Goal: Information Seeking & Learning: Learn about a topic

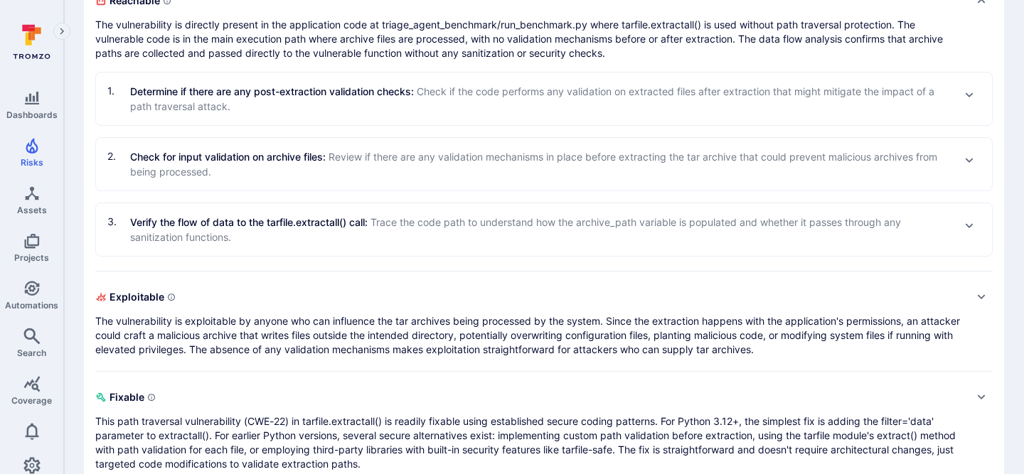
scroll to position [575, 0]
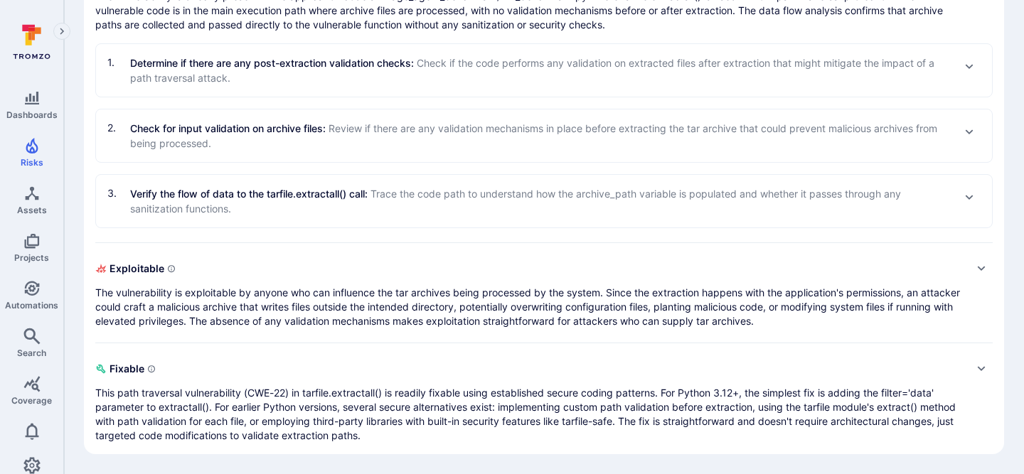
click at [352, 273] on span "Exploitable" at bounding box center [529, 268] width 869 height 23
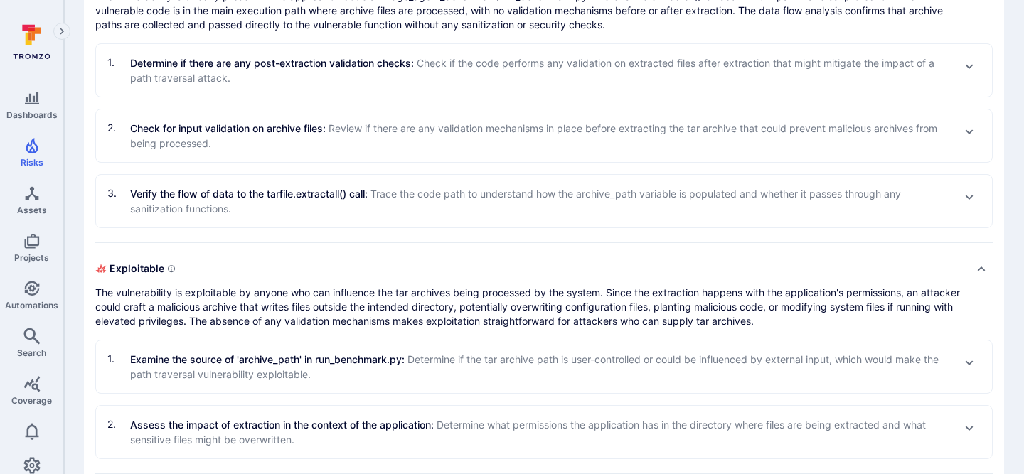
scroll to position [705, 0]
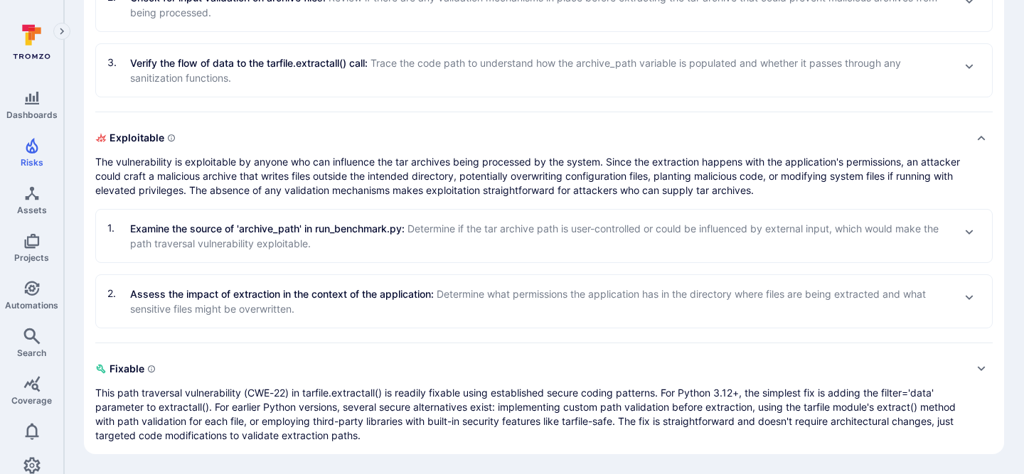
click at [343, 397] on p "This path traversal vulnerability (CWE-22) in tarfile.extractall() is readily f…" at bounding box center [529, 414] width 869 height 57
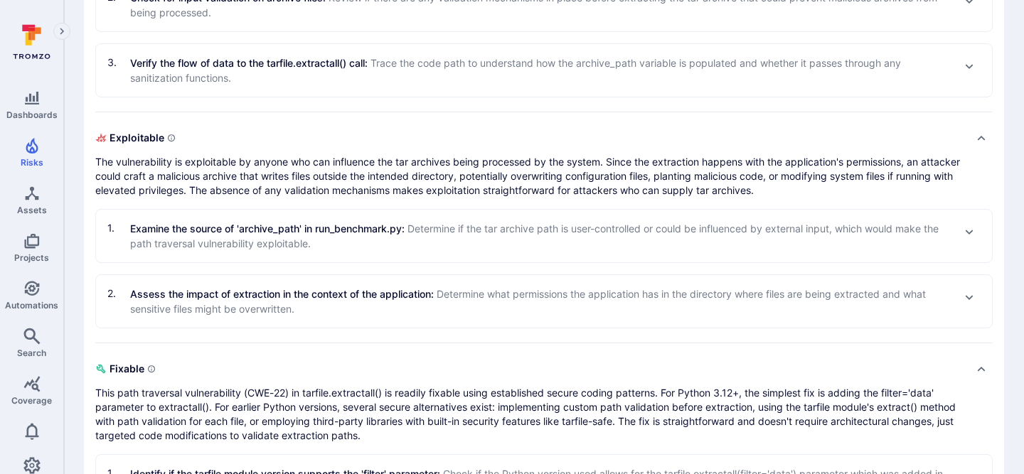
scroll to position [829, 0]
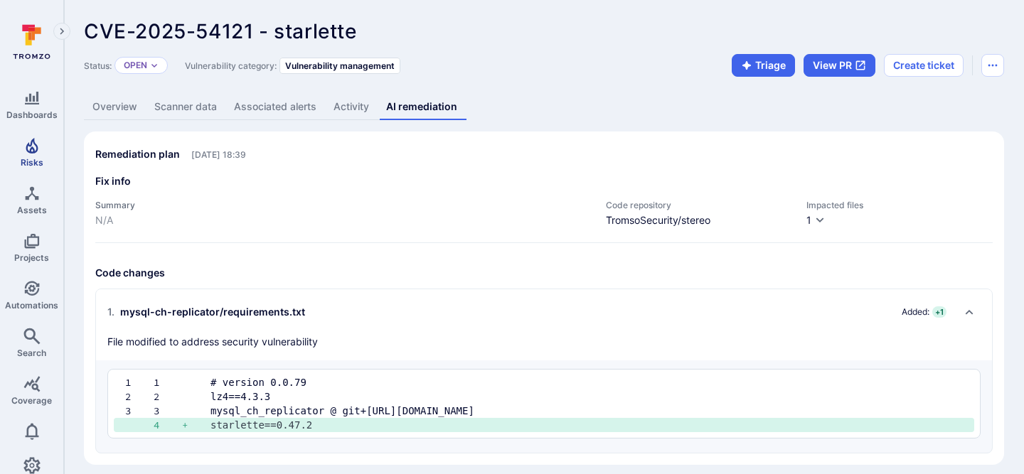
click at [32, 153] on icon "Risks" at bounding box center [31, 145] width 17 height 17
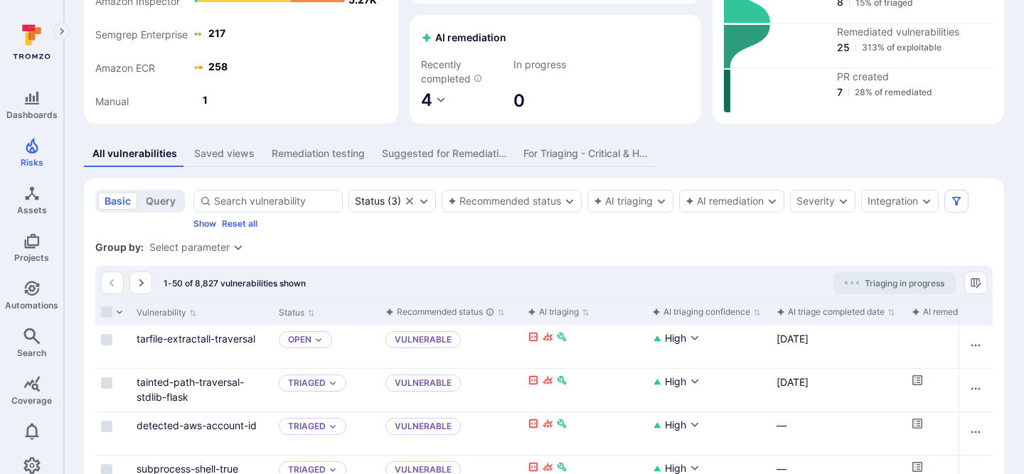
scroll to position [265, 0]
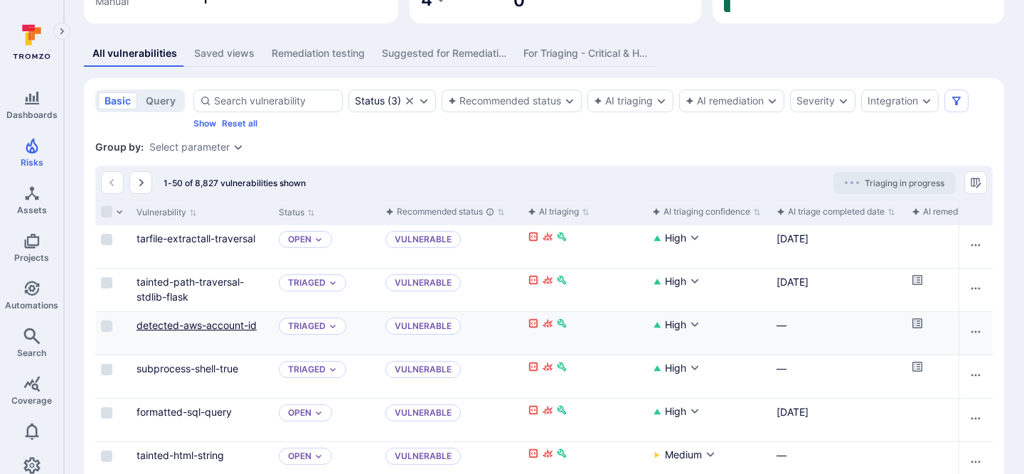
click at [206, 324] on link "detected-aws-account-id" at bounding box center [197, 325] width 120 height 12
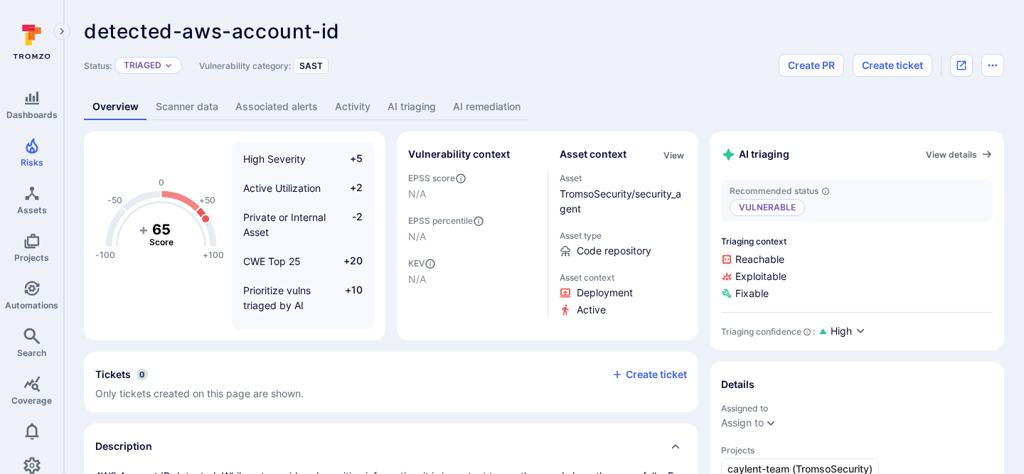
click at [427, 110] on link "AI triaging" at bounding box center [411, 107] width 65 height 26
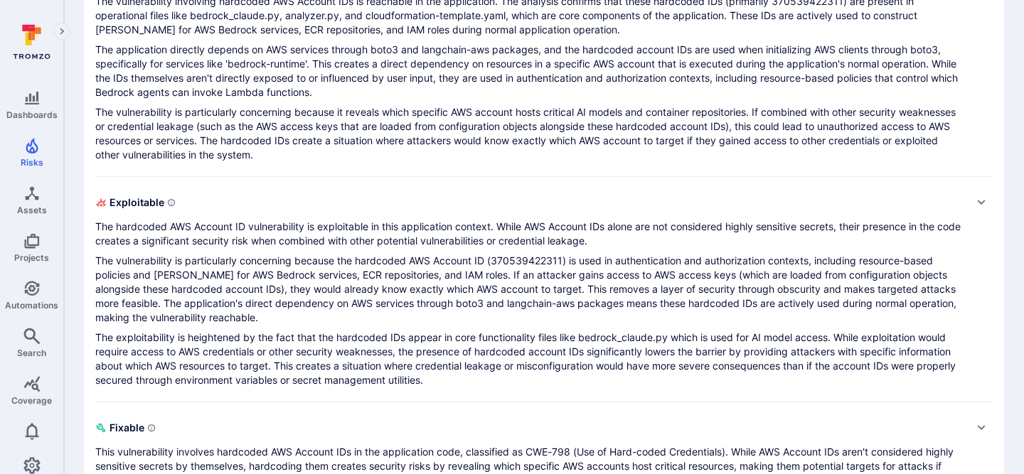
scroll to position [575, 0]
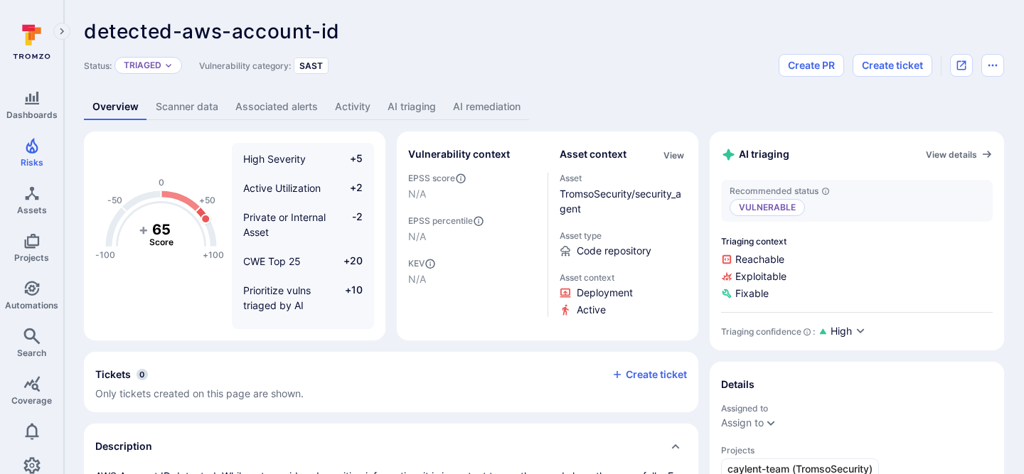
scroll to position [264, 0]
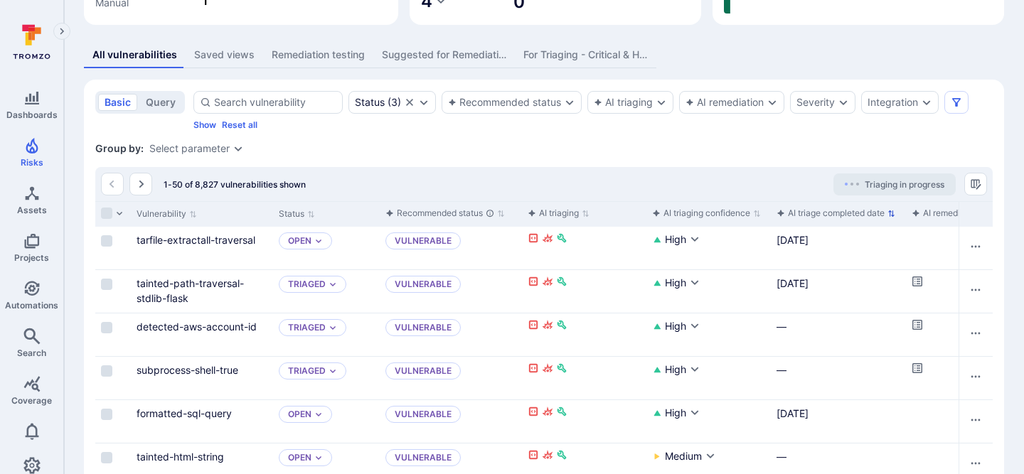
click at [816, 218] on div "AI triage completed date" at bounding box center [831, 213] width 108 height 14
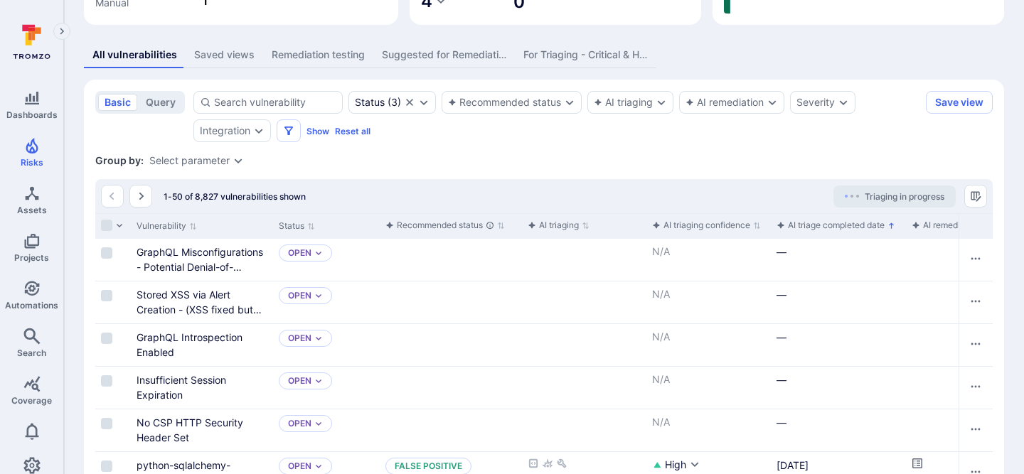
scroll to position [255, 0]
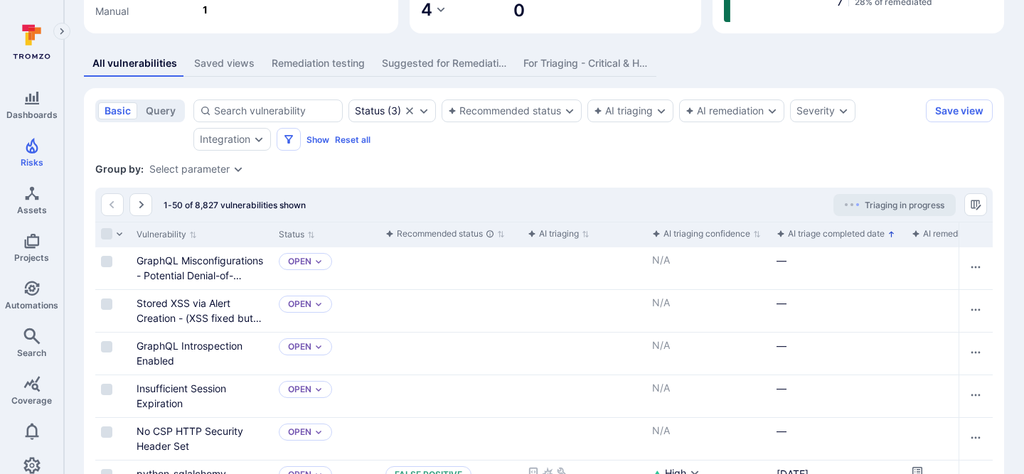
click at [806, 229] on div "AI triage completed date" at bounding box center [831, 234] width 108 height 14
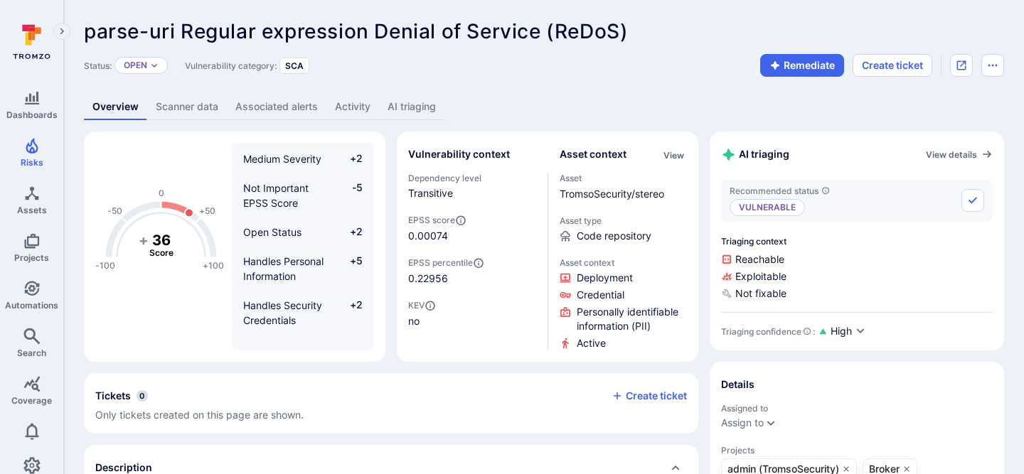
click at [432, 107] on link "AI triaging" at bounding box center [411, 107] width 65 height 26
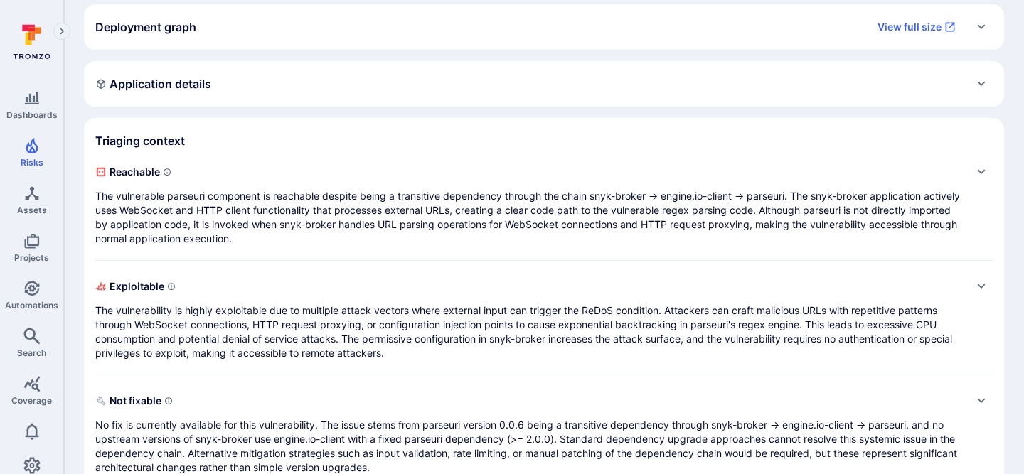
scroll to position [282, 0]
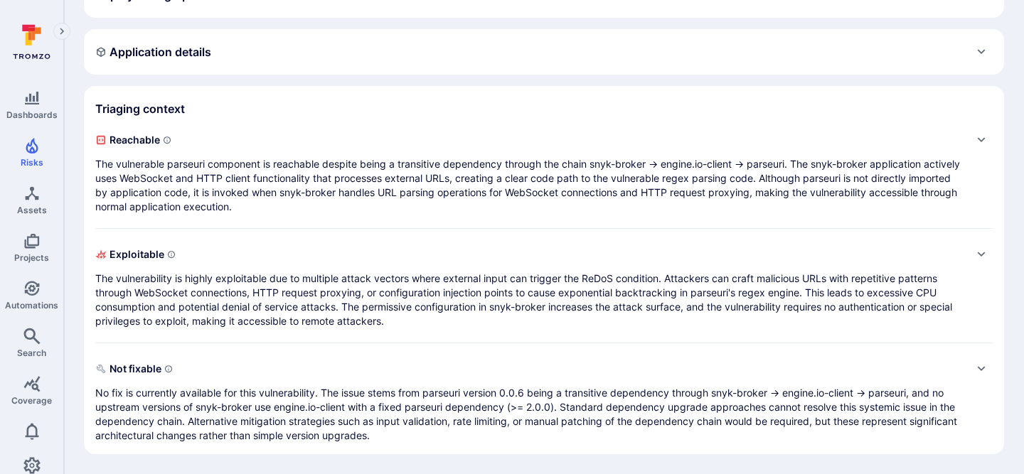
click at [468, 204] on p "The vulnerable parseuri component is reachable despite being a transitive depen…" at bounding box center [529, 185] width 869 height 57
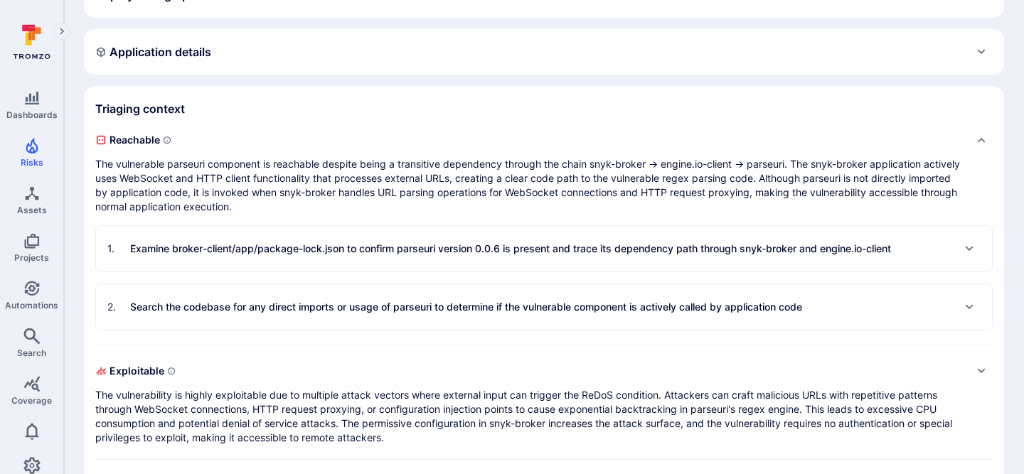
click at [471, 420] on p "The vulnerability is highly exploitable due to multiple attack vectors where ex…" at bounding box center [529, 416] width 869 height 57
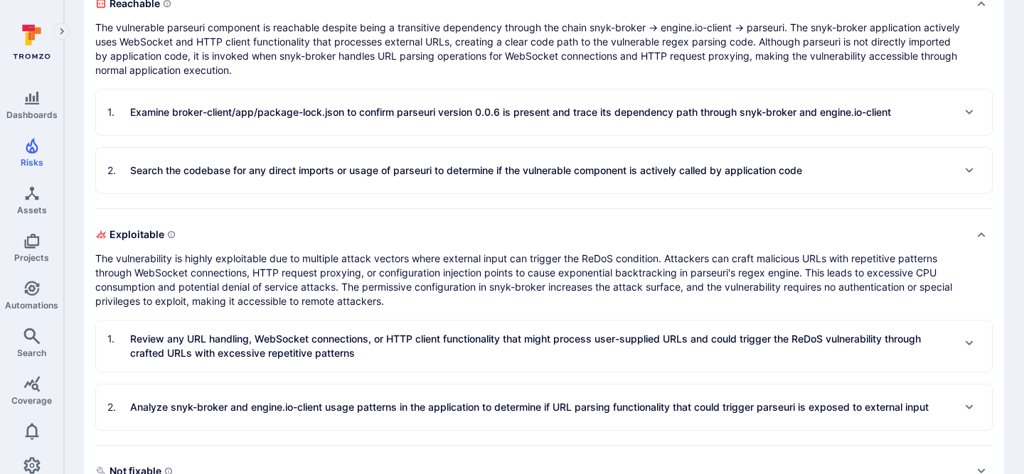
scroll to position [521, 0]
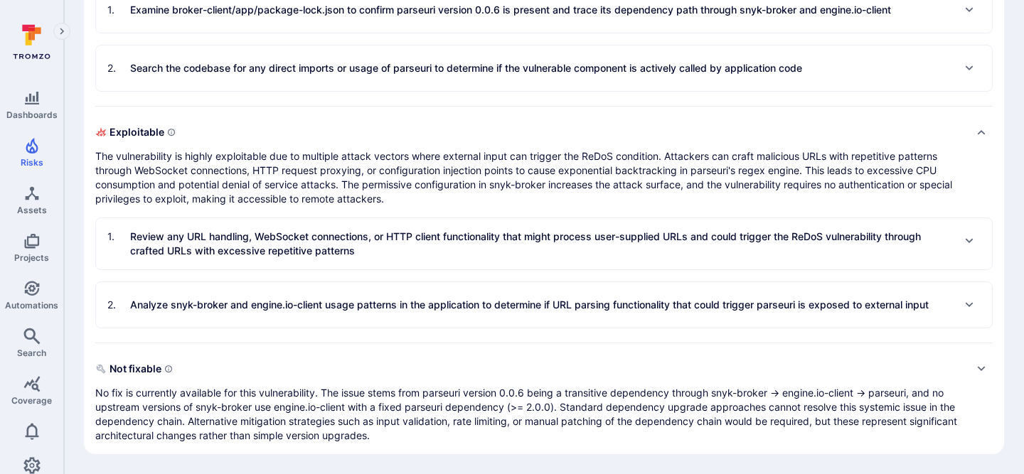
click at [477, 309] on p "Analyze snyk-broker and engine.io-client usage patterns in the application to d…" at bounding box center [529, 305] width 799 height 14
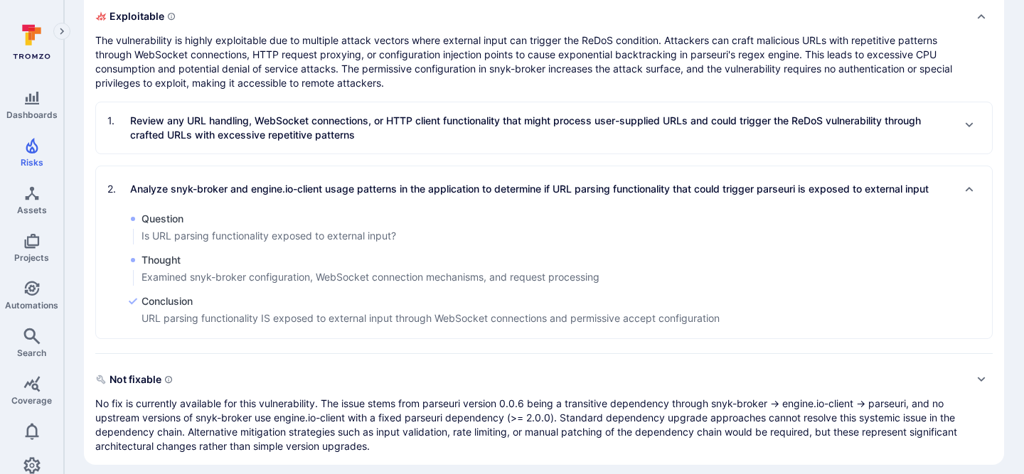
scroll to position [647, 0]
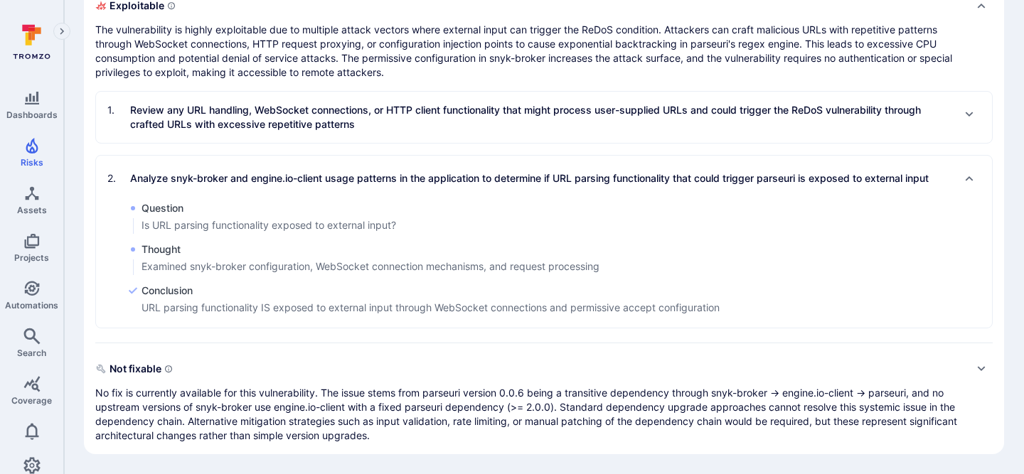
click at [449, 395] on p "No fix is currently available for this vulnerability. The issue stems from pars…" at bounding box center [529, 414] width 869 height 57
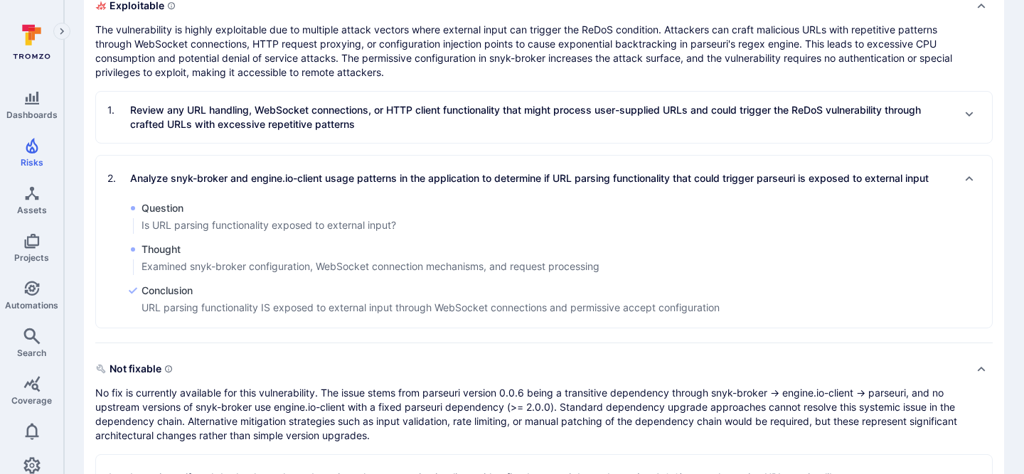
scroll to position [769, 0]
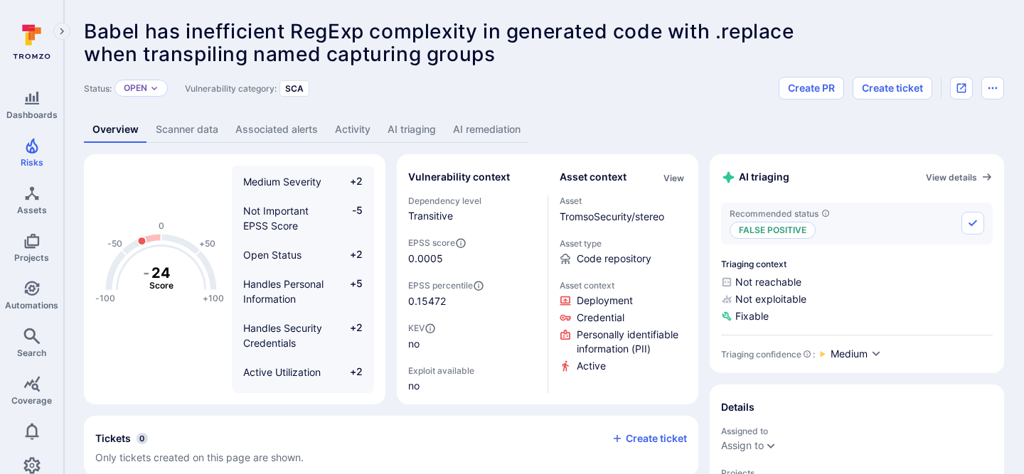
click at [506, 127] on link "AI remediation" at bounding box center [486, 130] width 85 height 26
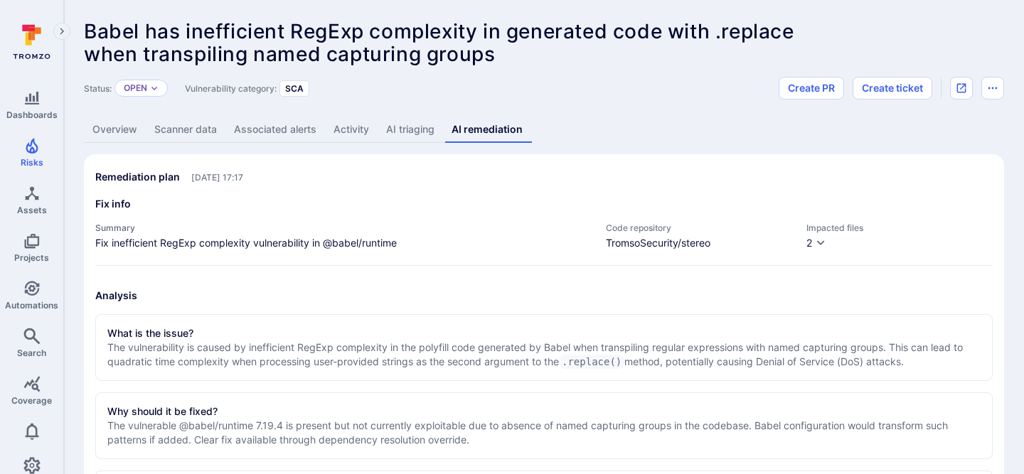
click at [422, 124] on link "AI triaging" at bounding box center [410, 130] width 65 height 26
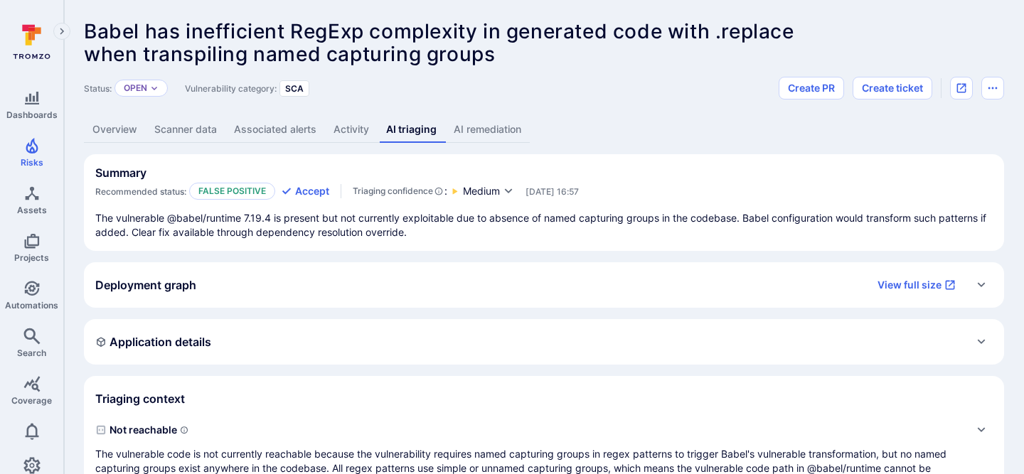
click at [476, 133] on link "AI remediation" at bounding box center [487, 130] width 85 height 26
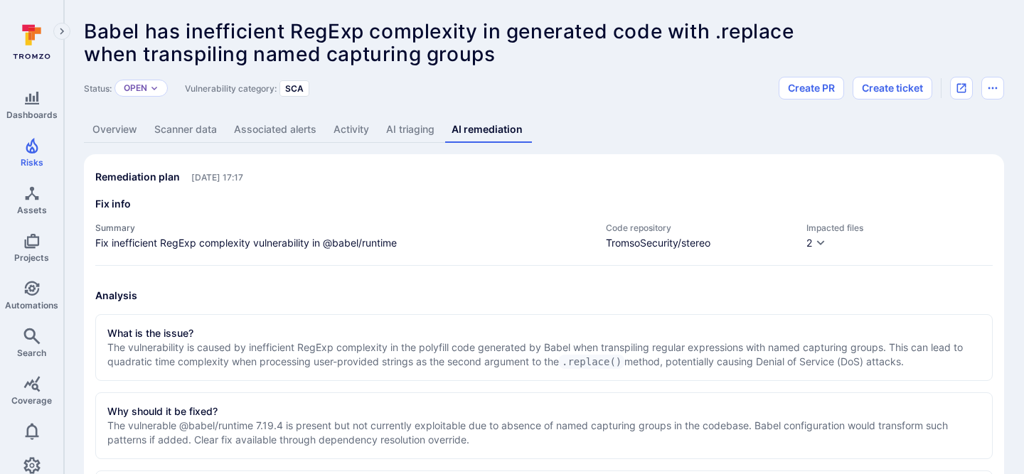
click at [394, 124] on link "AI triaging" at bounding box center [410, 130] width 65 height 26
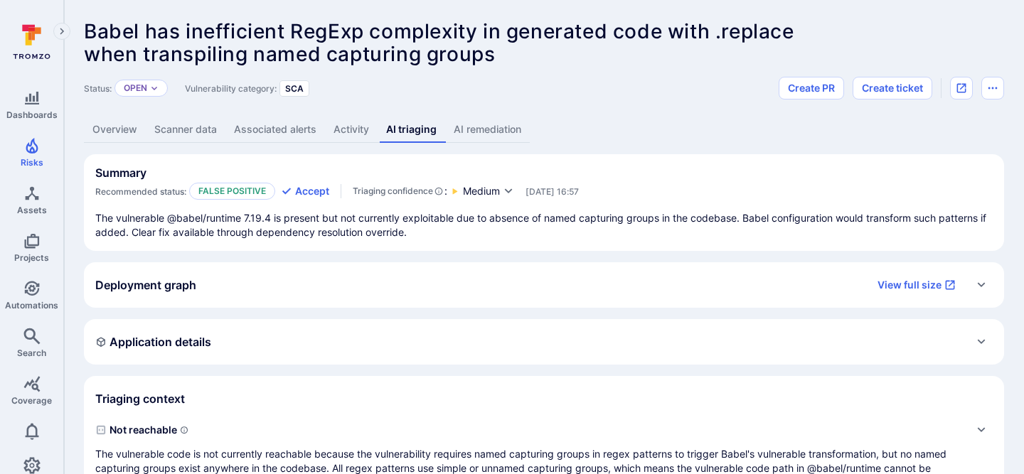
click at [399, 284] on div "Deployment graph View full size" at bounding box center [529, 285] width 869 height 23
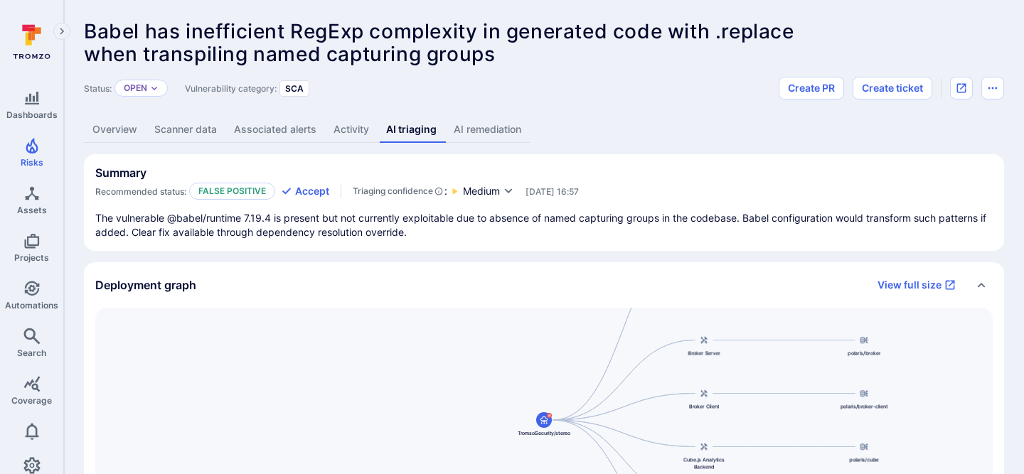
click at [399, 282] on div "Deployment graph View full size" at bounding box center [529, 285] width 869 height 23
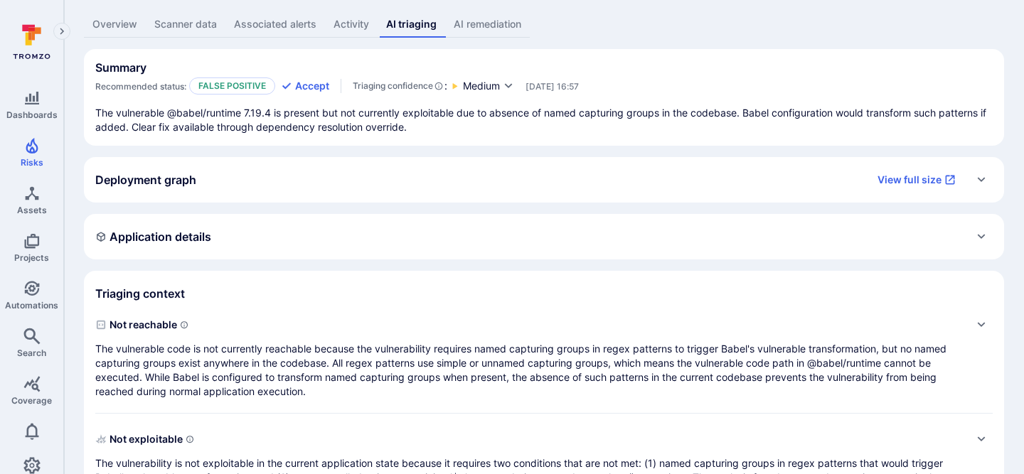
scroll to position [127, 0]
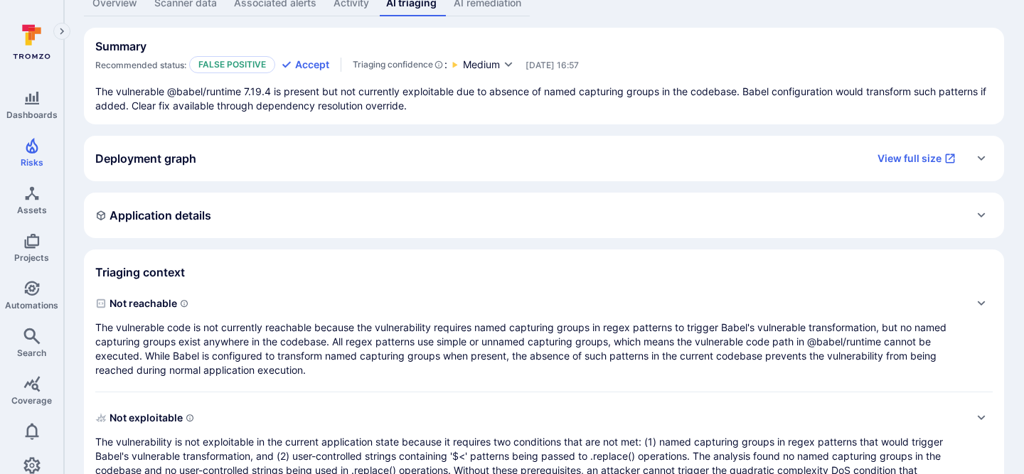
click at [399, 218] on div "Application details" at bounding box center [543, 215] width 897 height 23
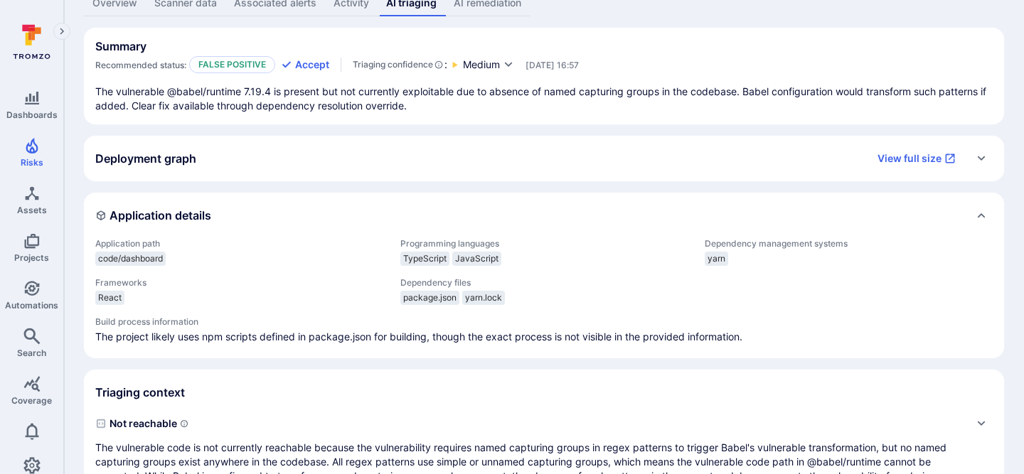
click at [399, 218] on div "Application details" at bounding box center [543, 215] width 897 height 23
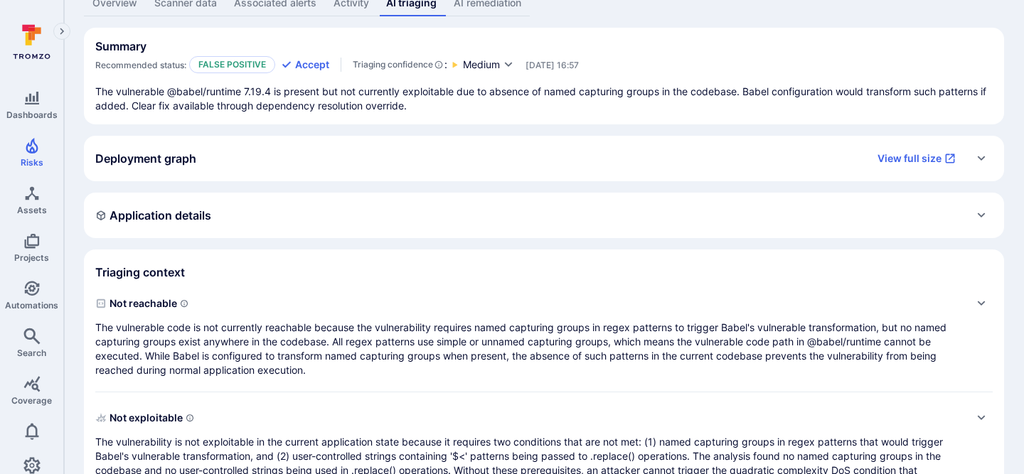
click at [391, 161] on div "Deployment graph View full size" at bounding box center [529, 158] width 869 height 23
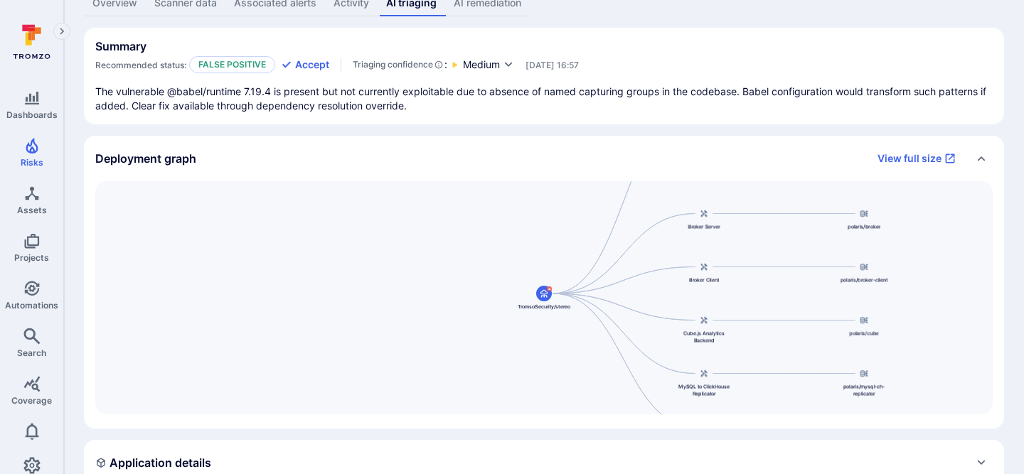
click at [391, 161] on div "Deployment graph View full size" at bounding box center [529, 158] width 869 height 23
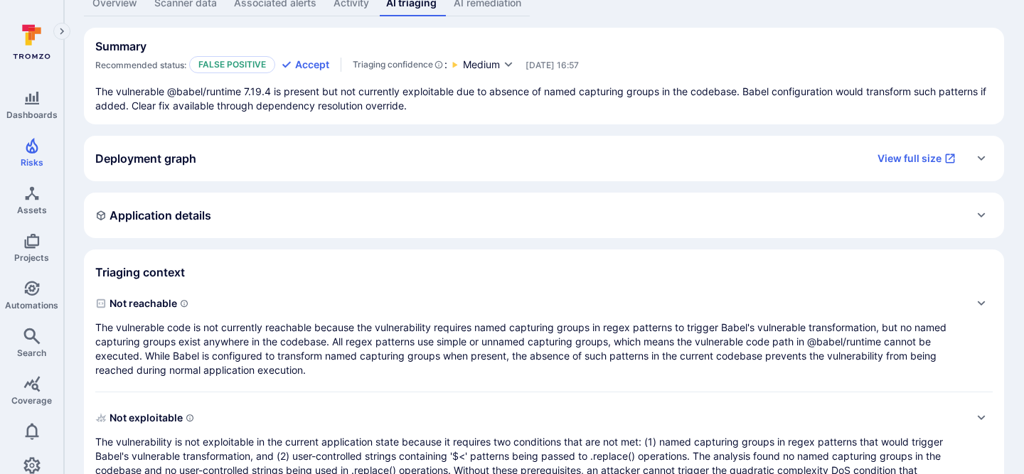
click at [403, 211] on div "Application details" at bounding box center [543, 215] width 897 height 23
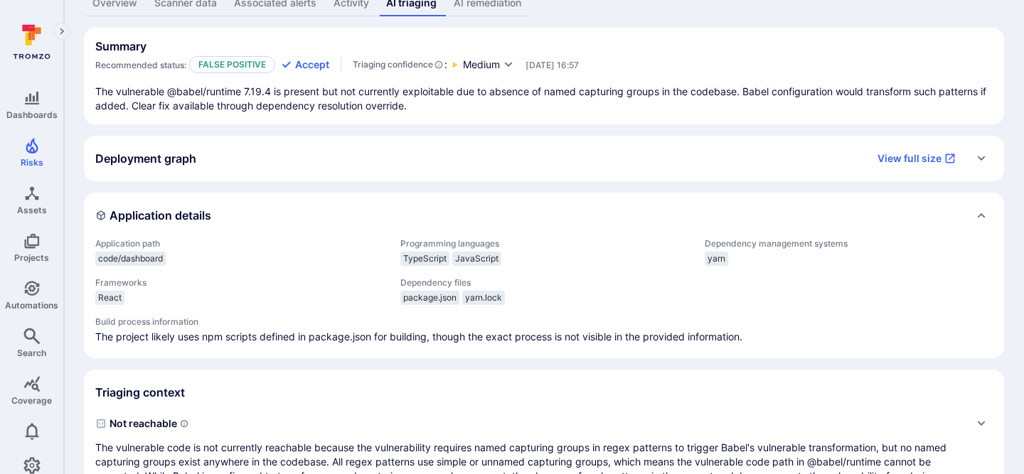
click at [403, 211] on div "Application details" at bounding box center [543, 215] width 897 height 23
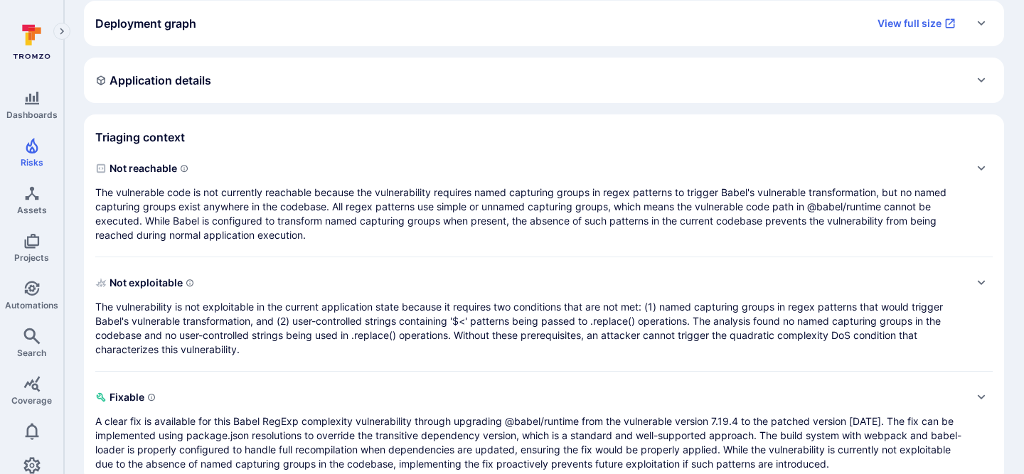
scroll to position [290, 0]
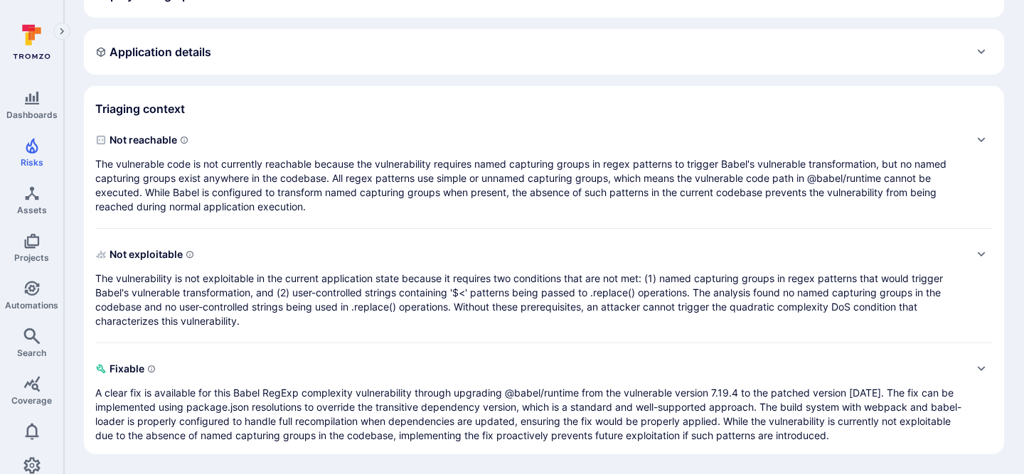
click at [403, 211] on p "The vulnerable code is not currently reachable because the vulnerability requir…" at bounding box center [529, 185] width 869 height 57
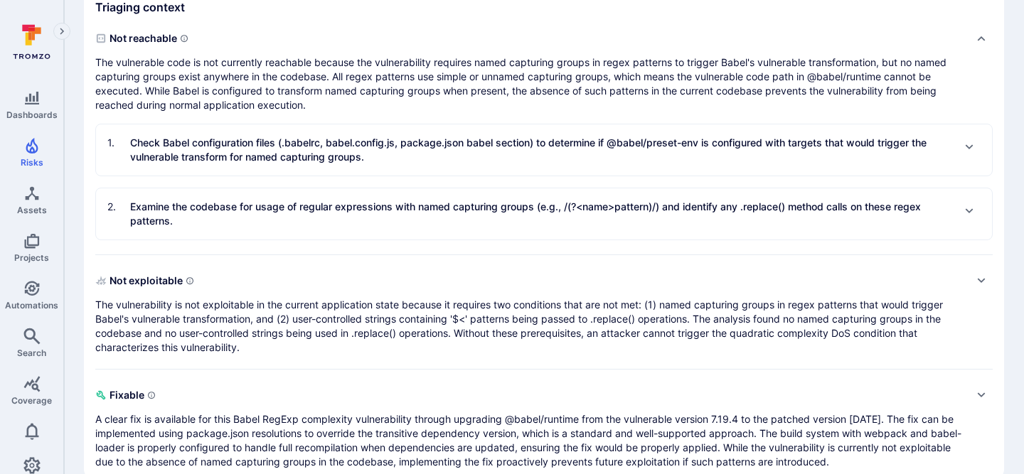
click at [376, 329] on p "The vulnerability is not exploitable in the current application state because i…" at bounding box center [529, 326] width 869 height 57
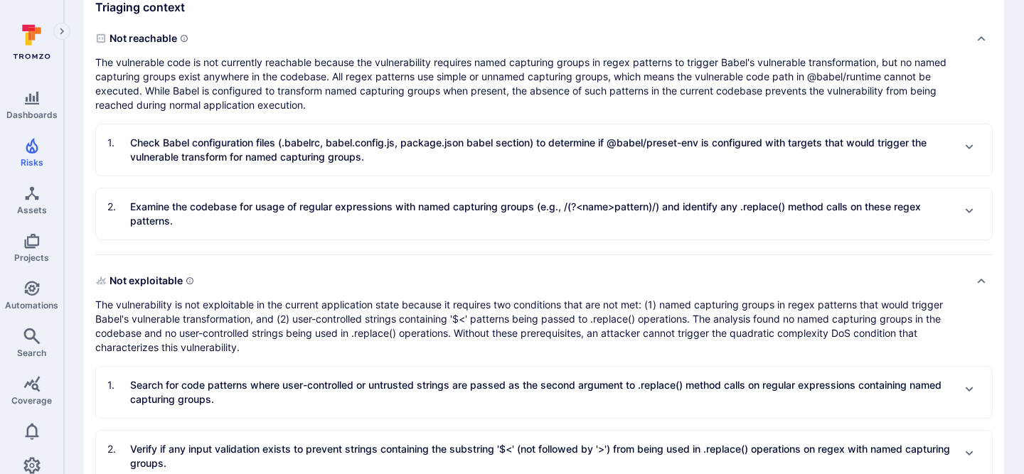
scroll to position [546, 0]
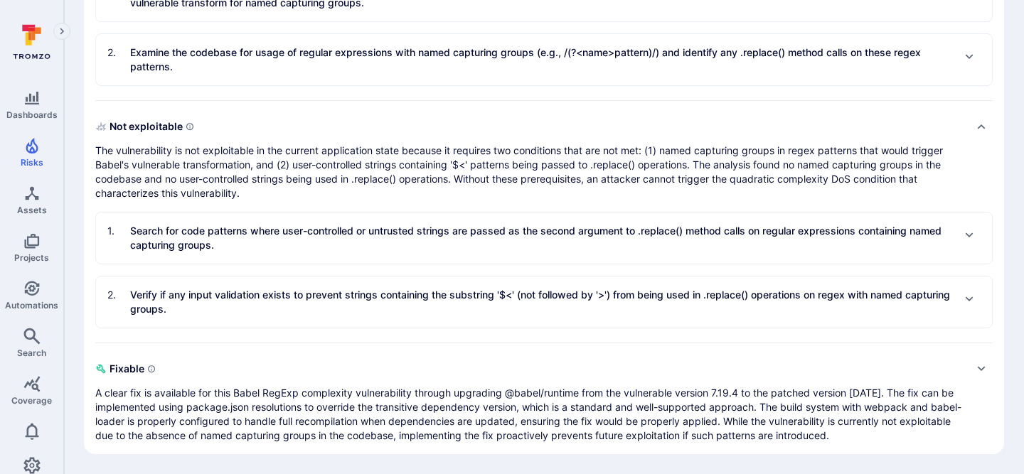
click at [370, 399] on p "A clear fix is available for this Babel RegExp complexity vulnerability through…" at bounding box center [529, 414] width 869 height 57
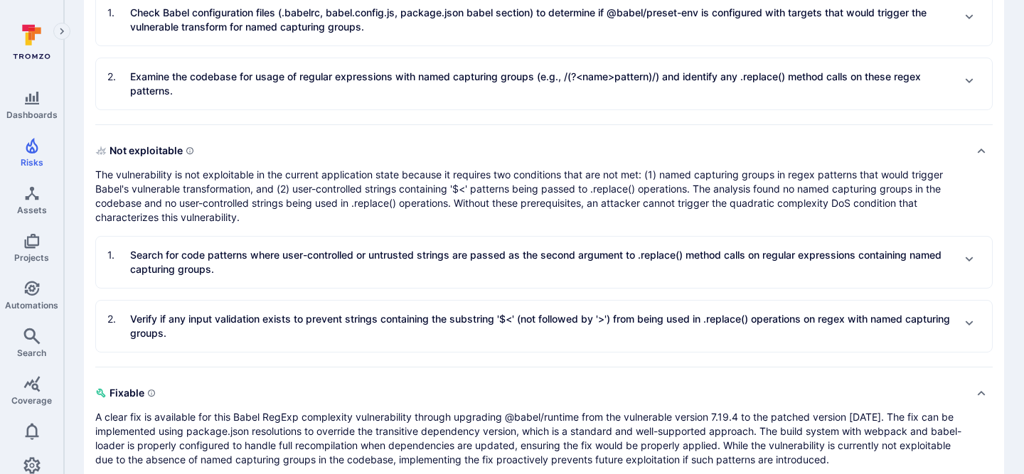
scroll to position [0, 0]
